Goal: Information Seeking & Learning: Check status

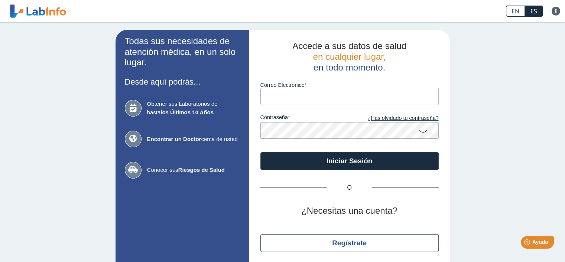
click at [282, 98] on input "Correo Electronico" at bounding box center [349, 96] width 178 height 17
type input "[PERSON_NAME][EMAIL_ADDRESS][PERSON_NAME][DOMAIN_NAME]"
click at [260, 152] on button "Iniciar Sesión" at bounding box center [349, 161] width 178 height 18
type input "[PERSON_NAME][EMAIL_ADDRESS][PERSON_NAME][DOMAIN_NAME]"
click at [421, 136] on icon at bounding box center [423, 131] width 9 height 14
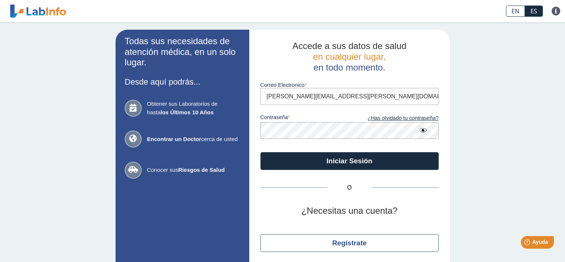
click at [260, 152] on button "Iniciar Sesión" at bounding box center [349, 161] width 178 height 18
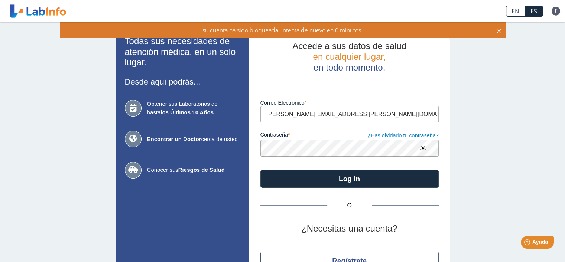
click at [404, 135] on link "¿Has olvidado tu contraseña?" at bounding box center [394, 136] width 89 height 8
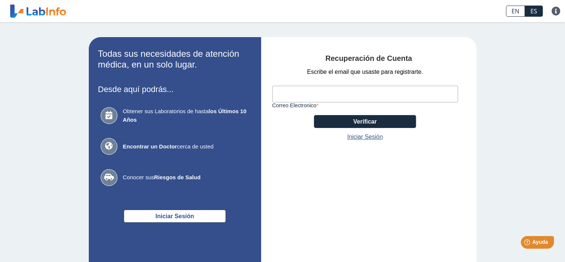
click at [295, 94] on input "Correo Electronico" at bounding box center [365, 94] width 186 height 17
type input "[PERSON_NAME][EMAIL_ADDRESS][PERSON_NAME][DOMAIN_NAME]"
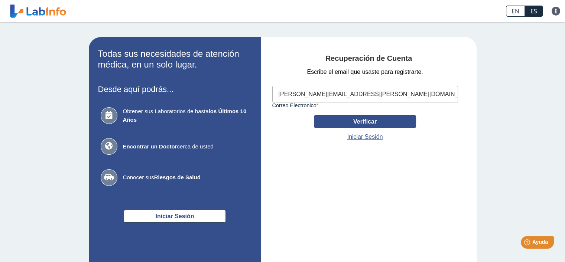
click at [380, 119] on button "Verificar" at bounding box center [365, 121] width 102 height 13
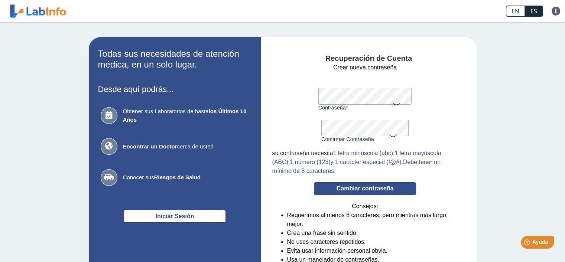
click at [367, 187] on button "Cambiar contraseña" at bounding box center [365, 188] width 102 height 13
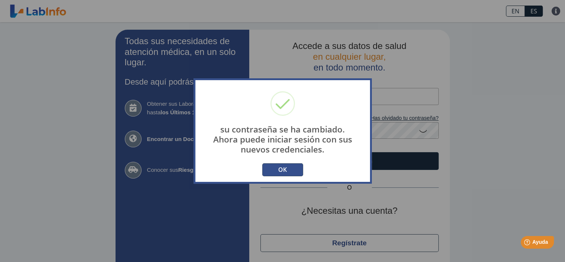
click at [281, 170] on button "OK" at bounding box center [282, 169] width 41 height 13
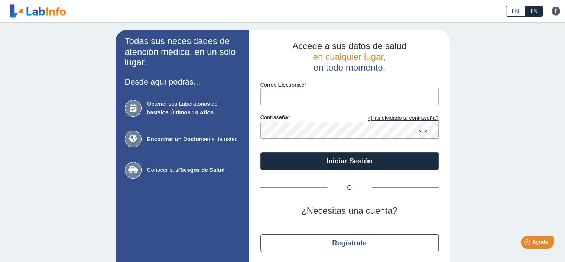
click at [271, 100] on input "Correo Electronico" at bounding box center [349, 96] width 178 height 17
click at [343, 89] on input "[PERSON_NAME][EMAIL_ADDRESS][PERSON_NAME][DOMAIN_NAME]" at bounding box center [349, 96] width 178 height 17
type input "[PERSON_NAME][EMAIL_ADDRESS][PERSON_NAME][DOMAIN_NAME]"
click at [260, 152] on button "Iniciar Sesión" at bounding box center [349, 161] width 178 height 18
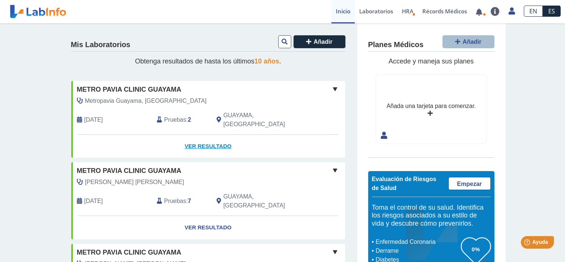
click at [205, 136] on link "Ver Resultado" at bounding box center [208, 146] width 274 height 23
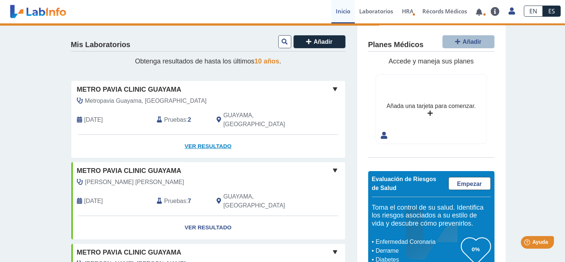
click at [208, 138] on link "Ver Resultado" at bounding box center [208, 146] width 274 height 23
click at [220, 138] on link "Ver Resultado" at bounding box center [208, 146] width 274 height 23
click at [204, 135] on link "Ver Resultado" at bounding box center [208, 146] width 274 height 23
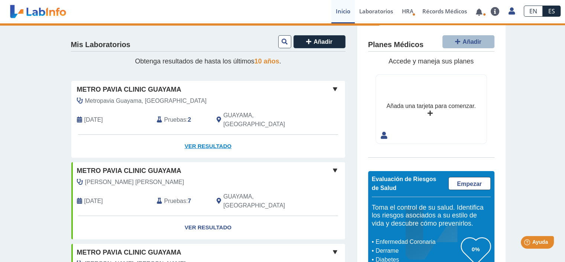
click at [204, 135] on link "Ver Resultado" at bounding box center [208, 146] width 274 height 23
click at [202, 137] on link "Ver Resultado" at bounding box center [208, 146] width 274 height 23
click at [331, 88] on span at bounding box center [335, 89] width 9 height 9
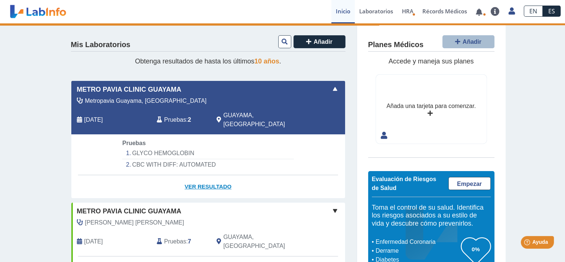
click at [214, 175] on link "Ver Resultado" at bounding box center [208, 186] width 274 height 23
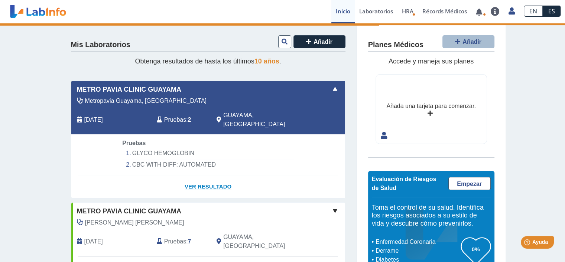
click at [214, 176] on link "Ver Resultado" at bounding box center [208, 186] width 274 height 23
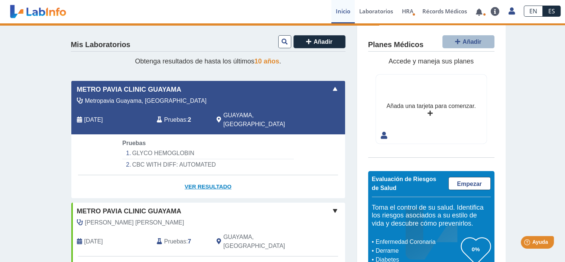
click at [214, 176] on link "Ver Resultado" at bounding box center [208, 186] width 274 height 23
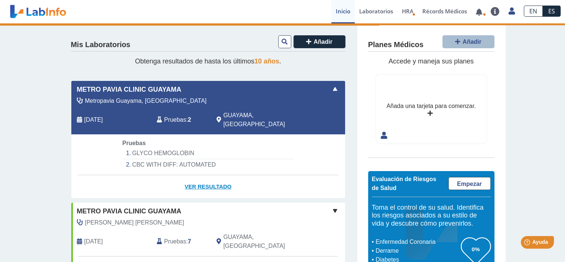
click at [207, 179] on link "Ver Resultado" at bounding box center [208, 186] width 274 height 23
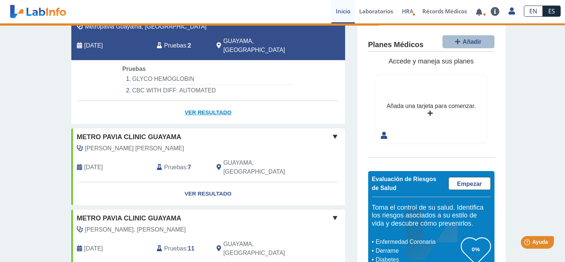
click at [215, 104] on link "Ver Resultado" at bounding box center [208, 112] width 274 height 23
click at [214, 104] on link "Ver Resultado" at bounding box center [208, 112] width 274 height 23
click at [210, 103] on link "Ver Resultado" at bounding box center [208, 112] width 274 height 23
